Goal: Task Accomplishment & Management: Manage account settings

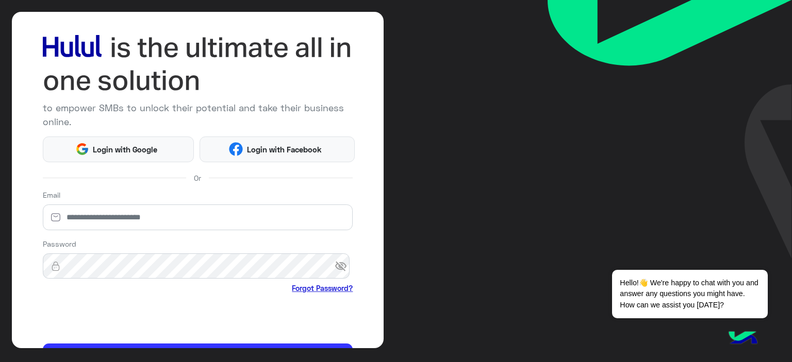
scroll to position [52, 0]
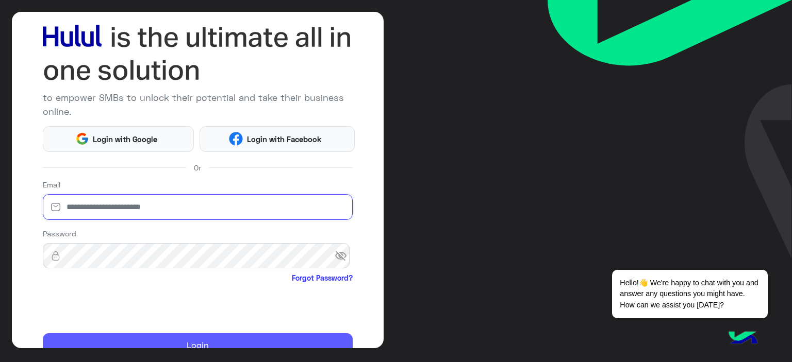
type input "**********"
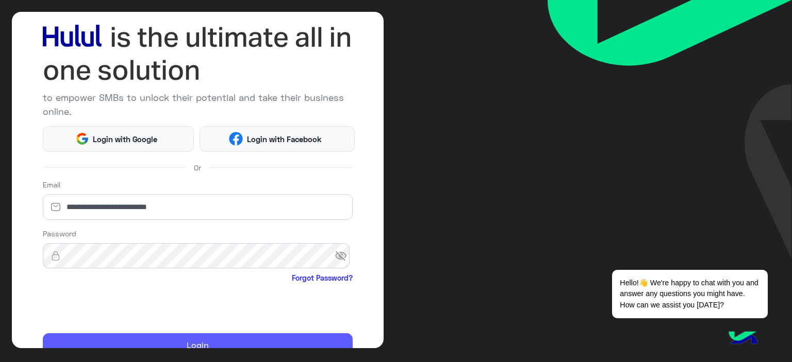
click at [161, 338] on button "Login" at bounding box center [198, 346] width 310 height 25
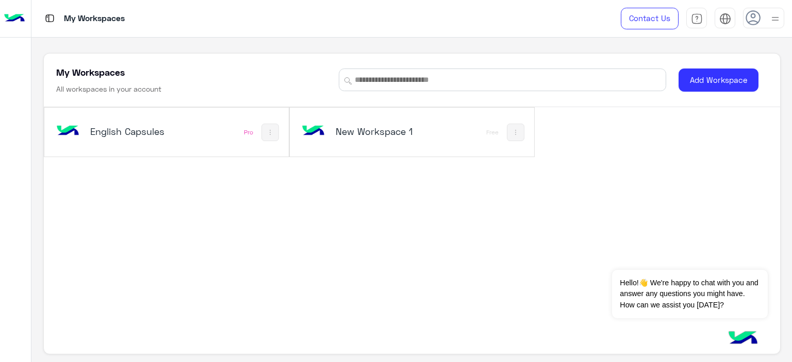
click at [191, 151] on div "English Capsules Pro" at bounding box center [166, 132] width 244 height 49
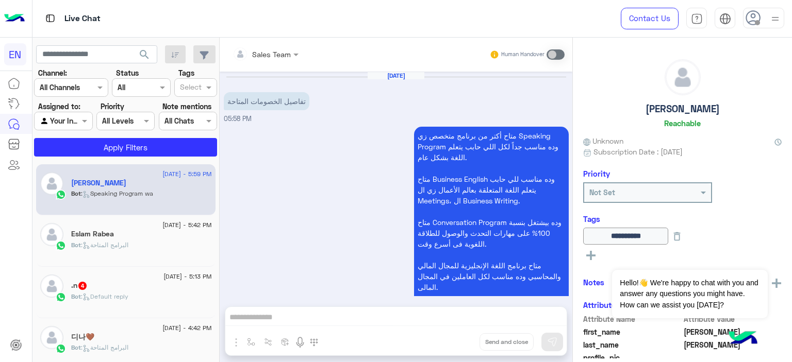
scroll to position [696, 0]
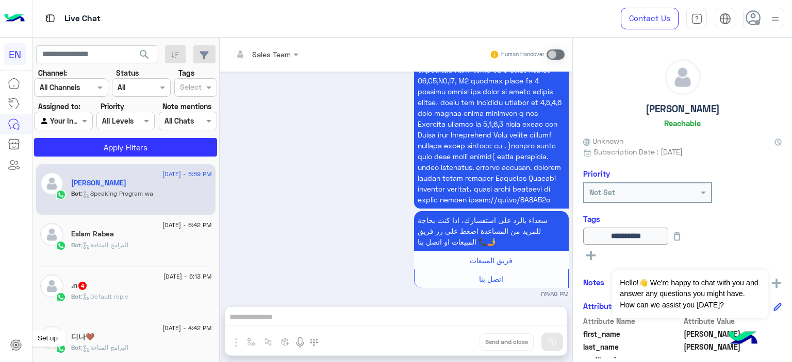
click at [14, 348] on icon at bounding box center [16, 346] width 6 height 6
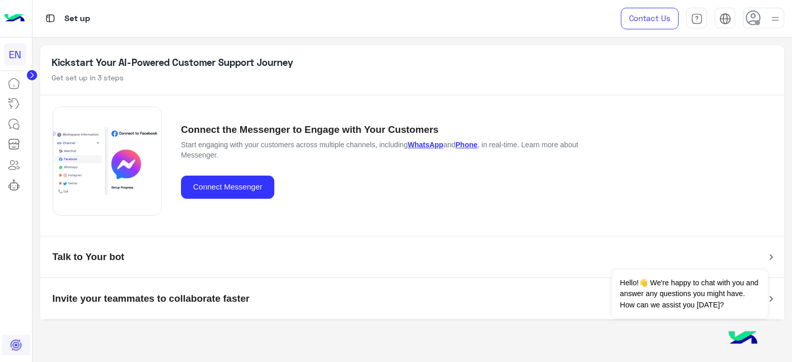
click at [750, 21] on use at bounding box center [753, 17] width 15 height 15
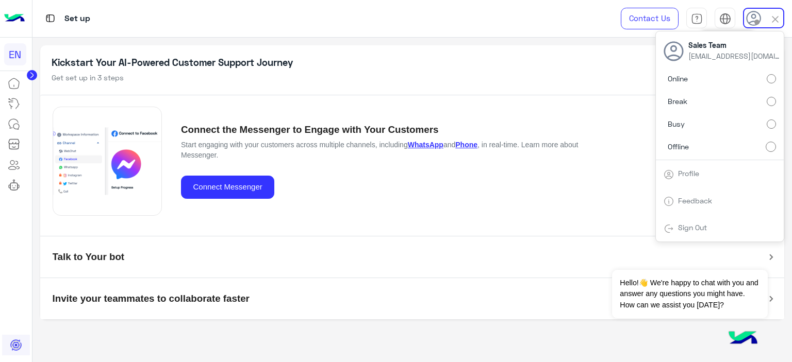
click at [728, 17] on img at bounding box center [725, 19] width 12 height 12
click at [751, 23] on icon at bounding box center [753, 18] width 15 height 15
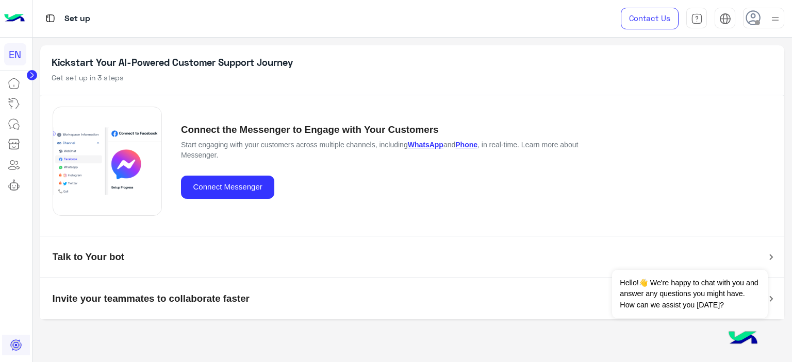
click at [746, 20] on icon at bounding box center [753, 17] width 15 height 15
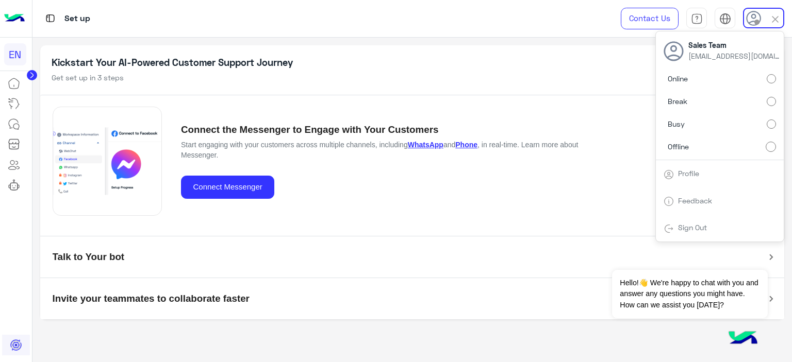
click at [695, 169] on link "Profile" at bounding box center [688, 173] width 21 height 9
click at [18, 171] on link at bounding box center [14, 165] width 28 height 21
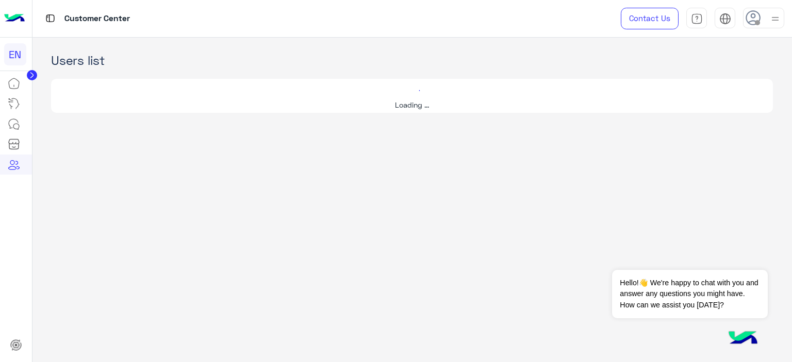
click at [14, 166] on icon at bounding box center [14, 165] width 12 height 12
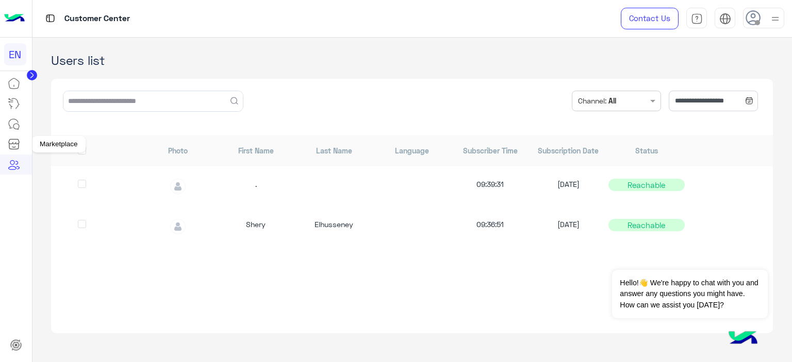
click at [13, 146] on icon at bounding box center [14, 144] width 12 height 12
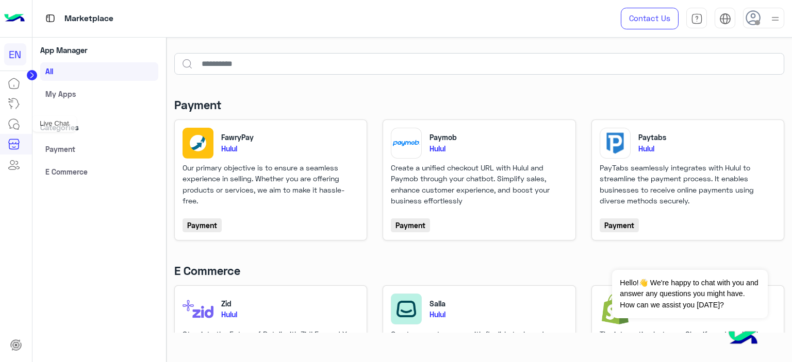
click at [20, 126] on icon at bounding box center [14, 124] width 12 height 12
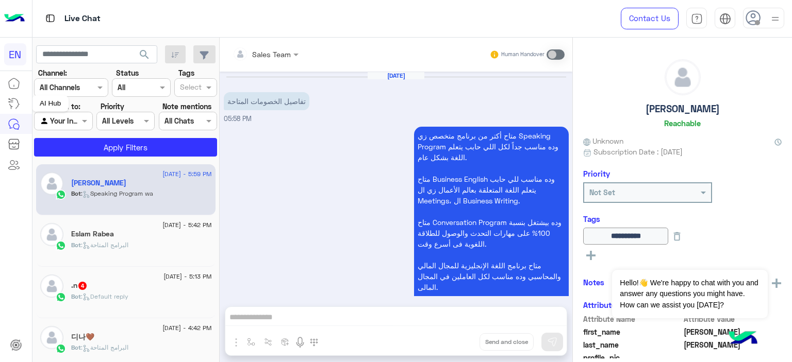
scroll to position [696, 0]
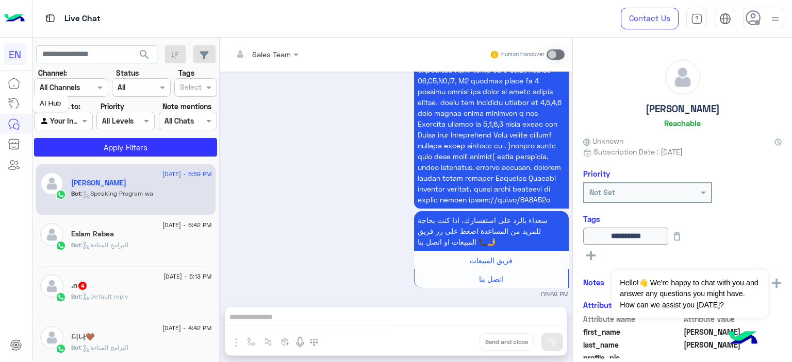
click at [14, 108] on icon at bounding box center [14, 103] width 12 height 12
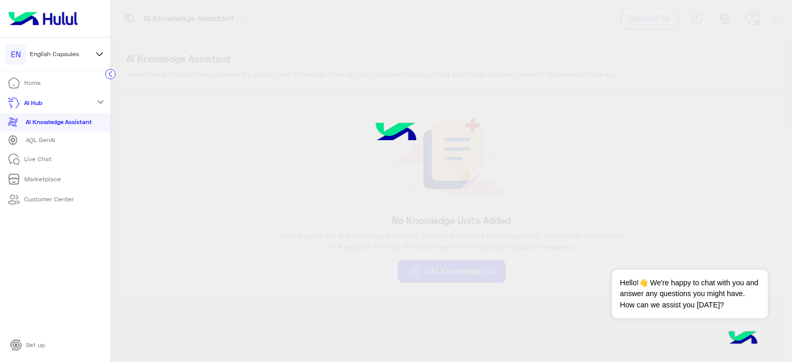
click at [25, 87] on p "Home" at bounding box center [32, 82] width 16 height 9
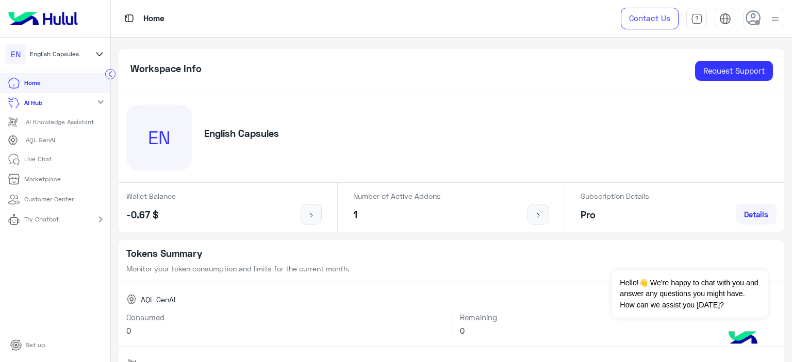
click at [38, 341] on p "Set up" at bounding box center [35, 345] width 19 height 9
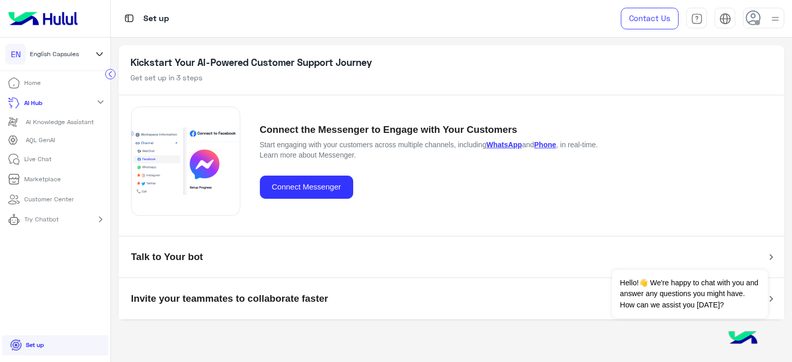
click at [20, 346] on icon at bounding box center [16, 345] width 10 height 10
click at [18, 350] on icon at bounding box center [16, 345] width 10 height 10
click at [97, 54] on icon at bounding box center [99, 54] width 11 height 12
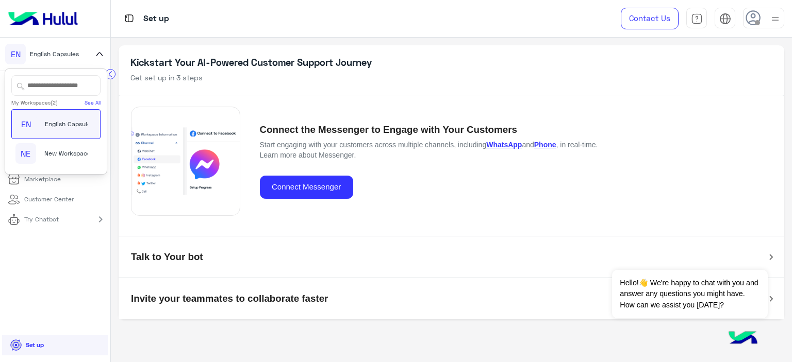
click at [68, 267] on ul "Home AI Hub expand_more AI Knowledge Assistant AQL GenAI Live Chat Marketplace …" at bounding box center [55, 204] width 110 height 262
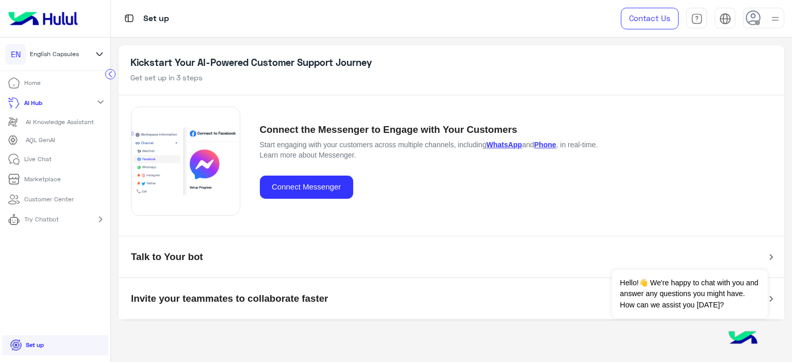
click at [776, 20] on img at bounding box center [775, 18] width 13 height 13
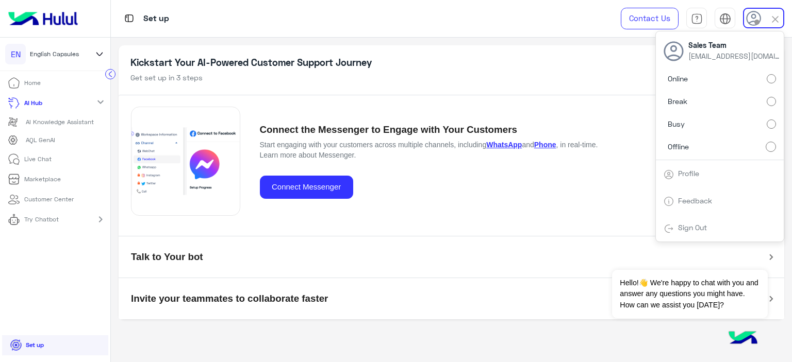
click at [695, 173] on link "Profile" at bounding box center [688, 173] width 21 height 9
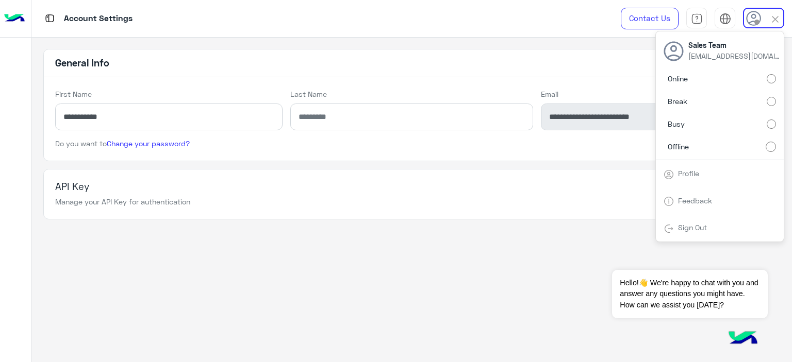
click at [330, 241] on app-account-settings-information "**********" at bounding box center [411, 200] width 760 height 325
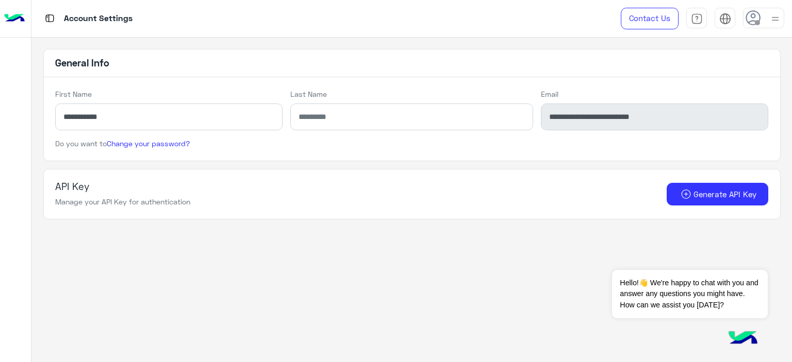
click at [23, 28] on img at bounding box center [14, 19] width 21 height 22
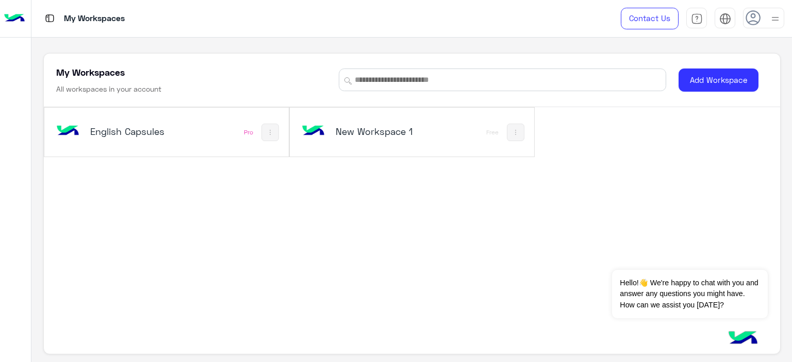
click at [89, 129] on div "English Capsules" at bounding box center [121, 133] width 135 height 30
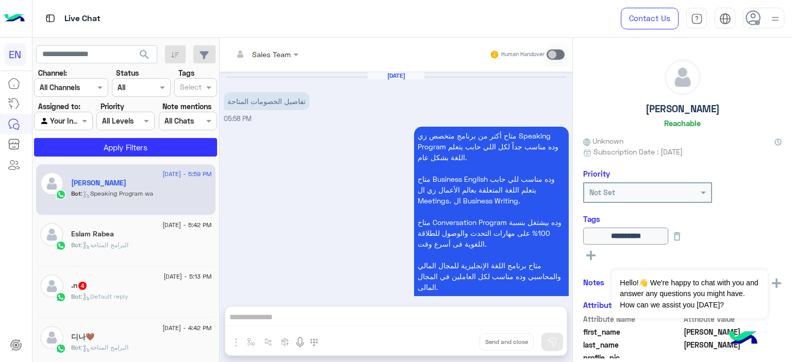
scroll to position [696, 0]
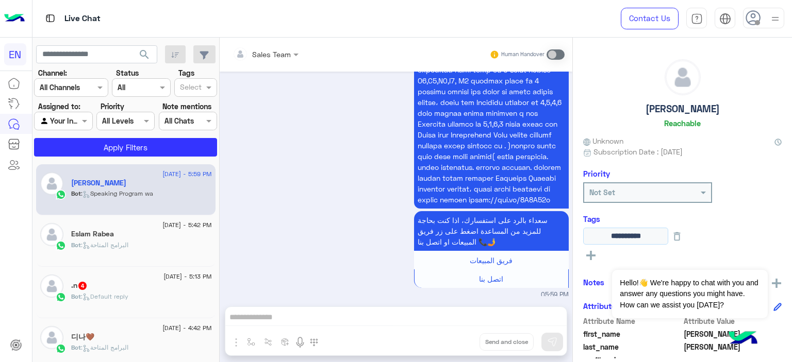
click at [594, 237] on input "**********" at bounding box center [625, 236] width 85 height 17
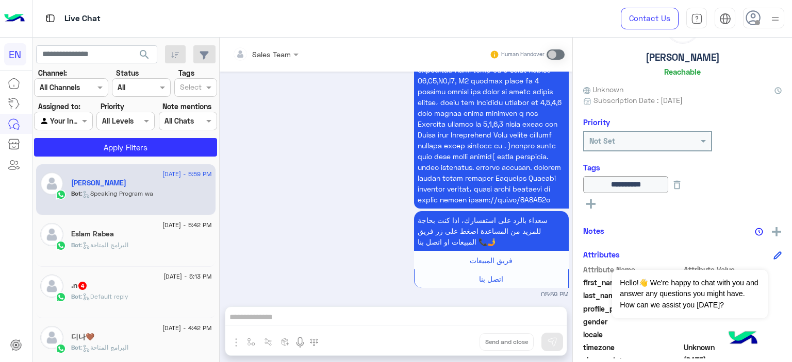
click at [703, 141] on span at bounding box center [704, 141] width 13 height 11
click at [724, 163] on h6 "Tags" at bounding box center [682, 167] width 198 height 9
click at [591, 208] on button at bounding box center [590, 203] width 15 height 12
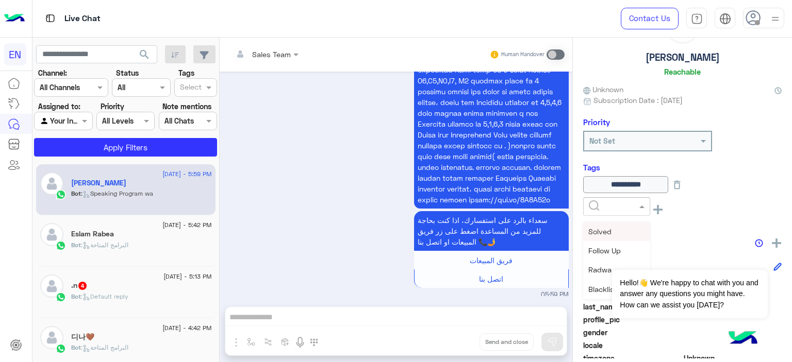
click at [642, 208] on span at bounding box center [643, 206] width 13 height 11
click at [774, 266] on icon at bounding box center [777, 266] width 7 height 7
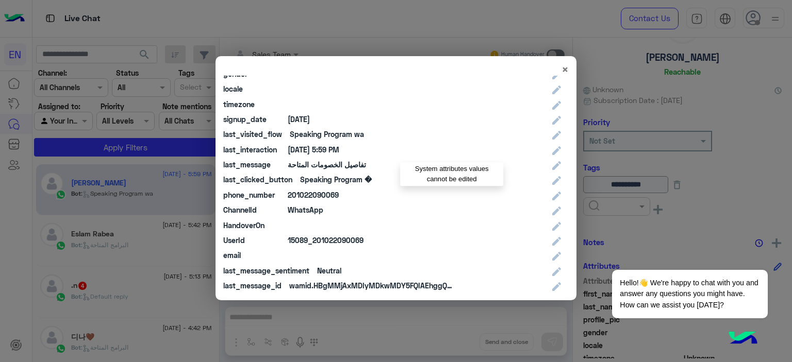
scroll to position [33, 0]
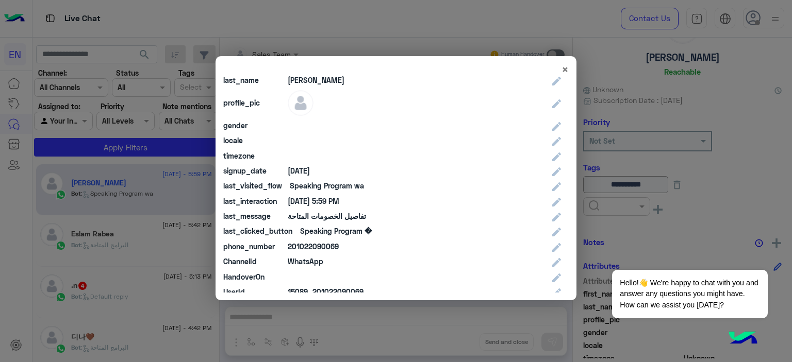
click at [684, 155] on modal-container "× Attribute Name Attribute Value Edit Value first_name Abdullah last_name Ahmed…" at bounding box center [396, 181] width 792 height 362
